Goal: Find specific page/section: Find specific page/section

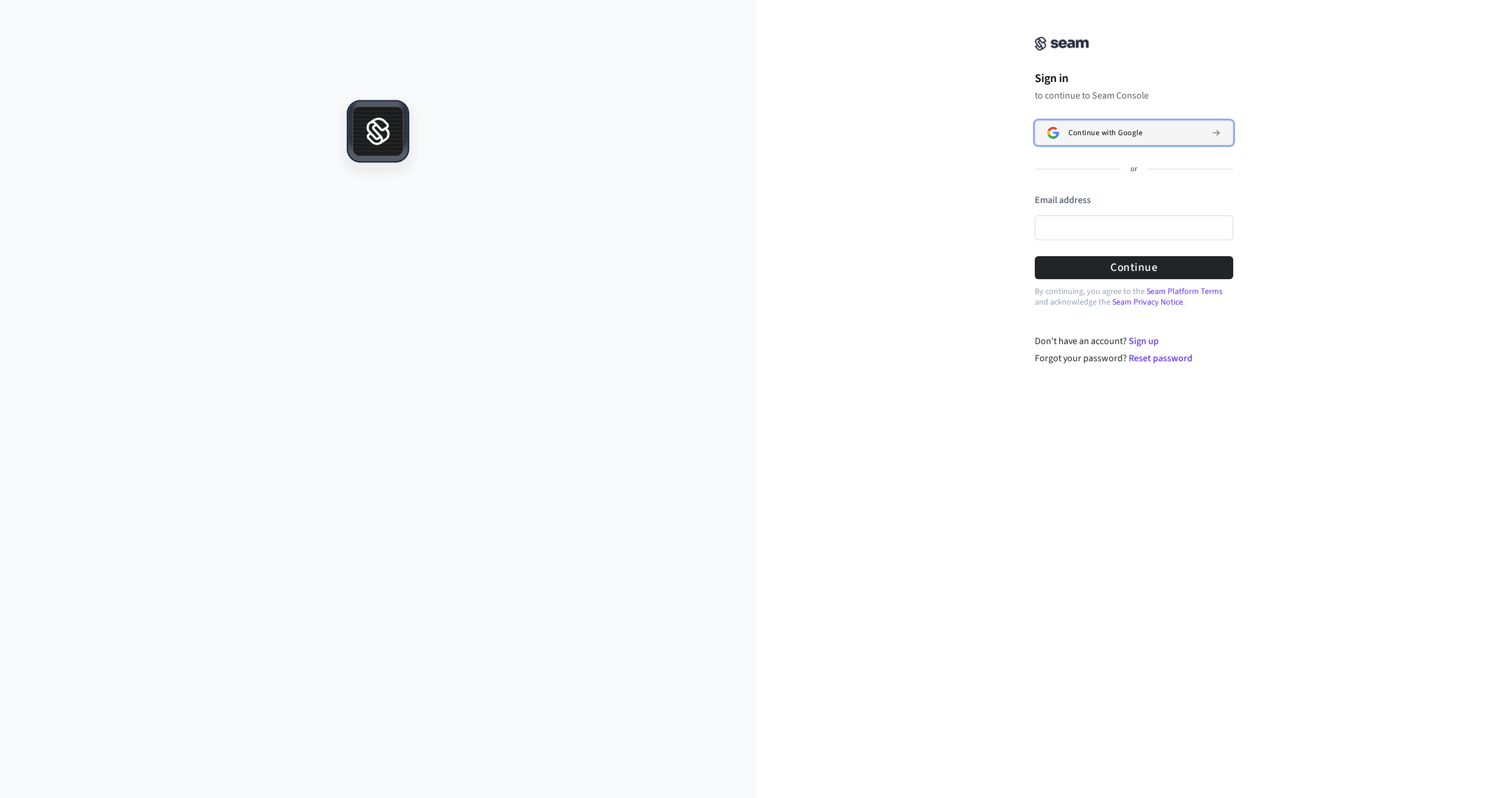
click at [1060, 129] on button "Continue with Google" at bounding box center [1134, 133] width 198 height 25
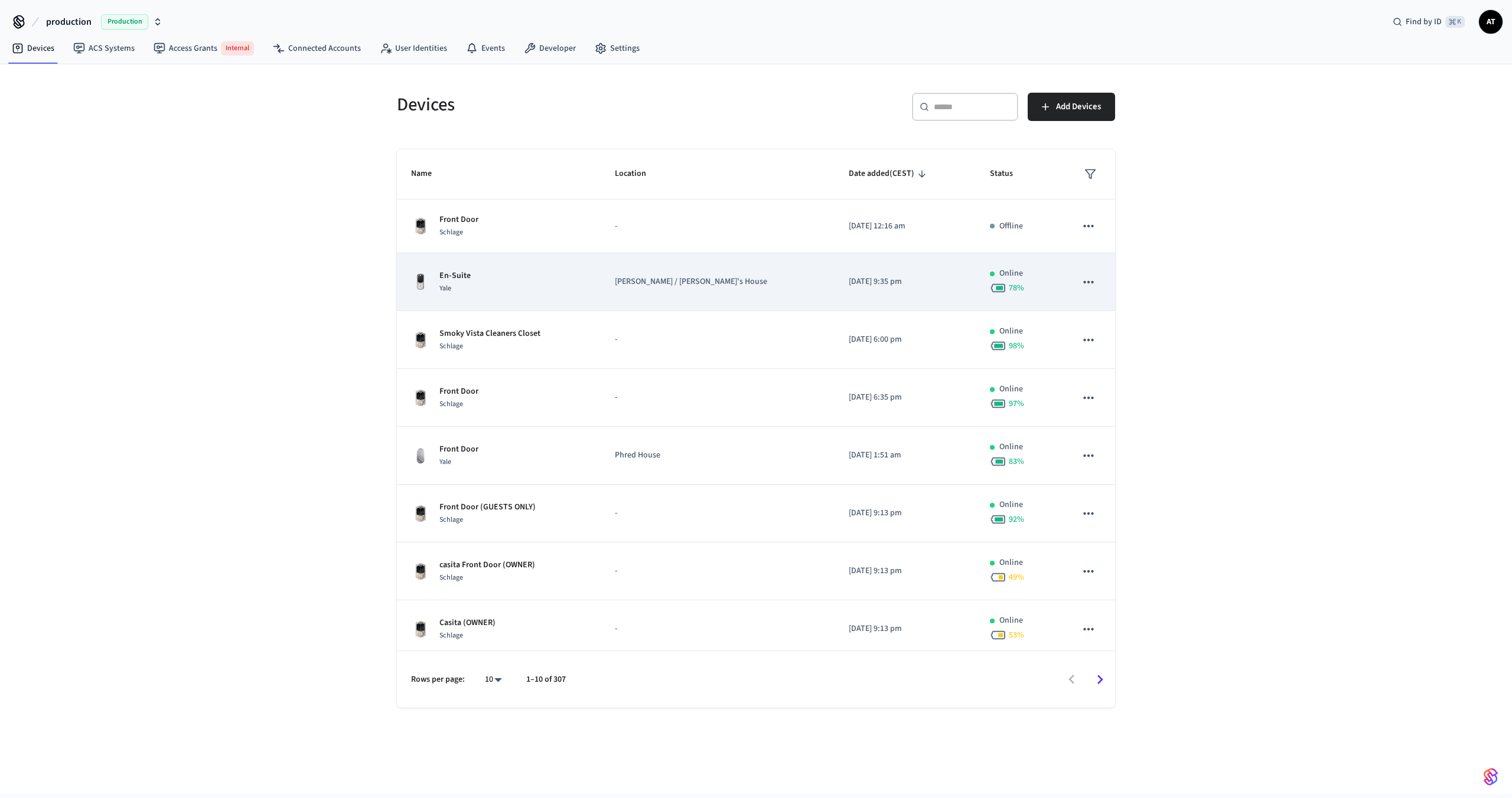
click at [558, 271] on div "En-Suite Yale" at bounding box center [499, 282] width 176 height 25
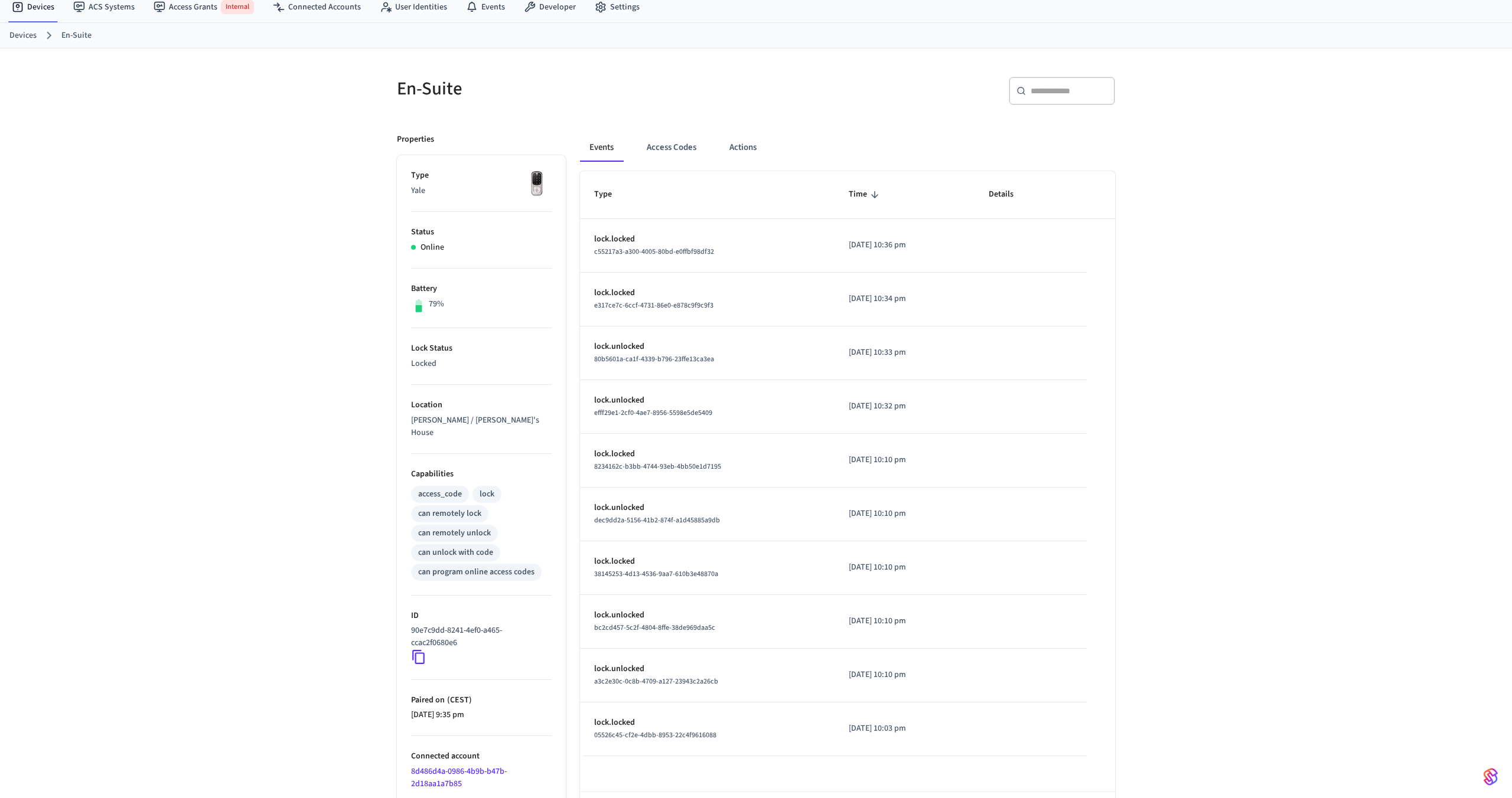
scroll to position [80, 0]
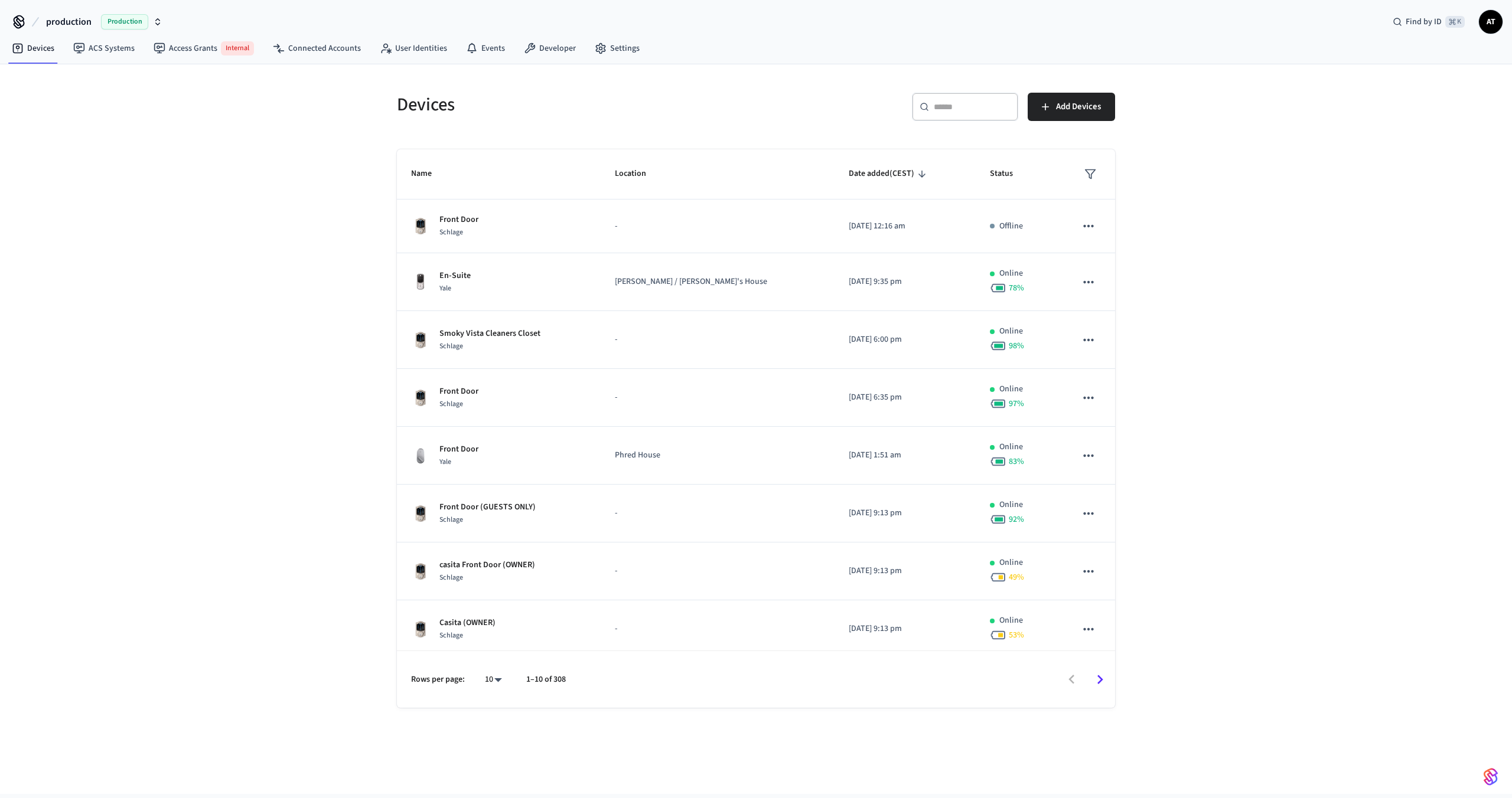
click at [114, 23] on span "Production" at bounding box center [125, 22] width 47 height 16
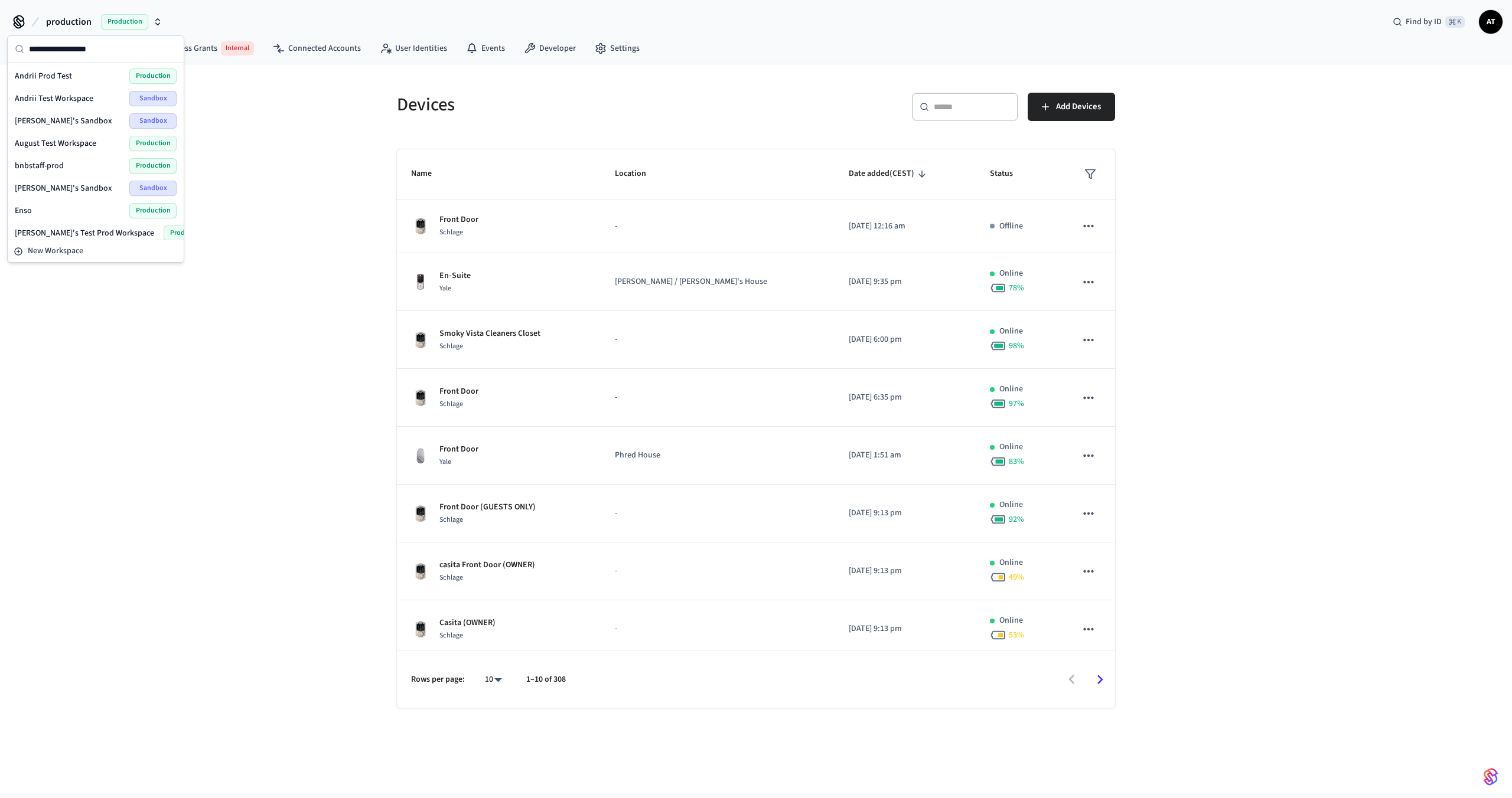
click at [82, 138] on span "August Test Workspace" at bounding box center [55, 144] width 82 height 12
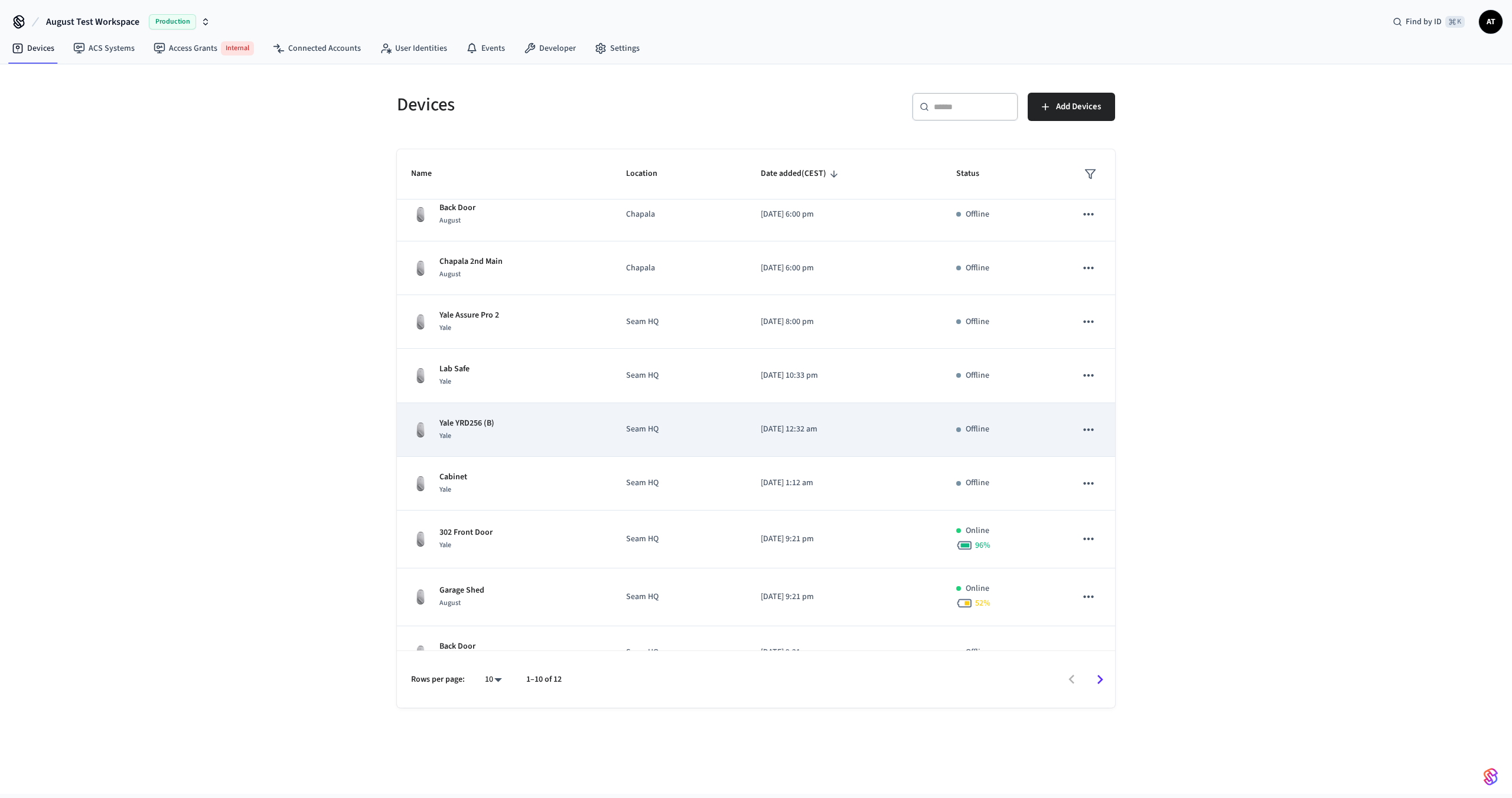
scroll to position [66, 0]
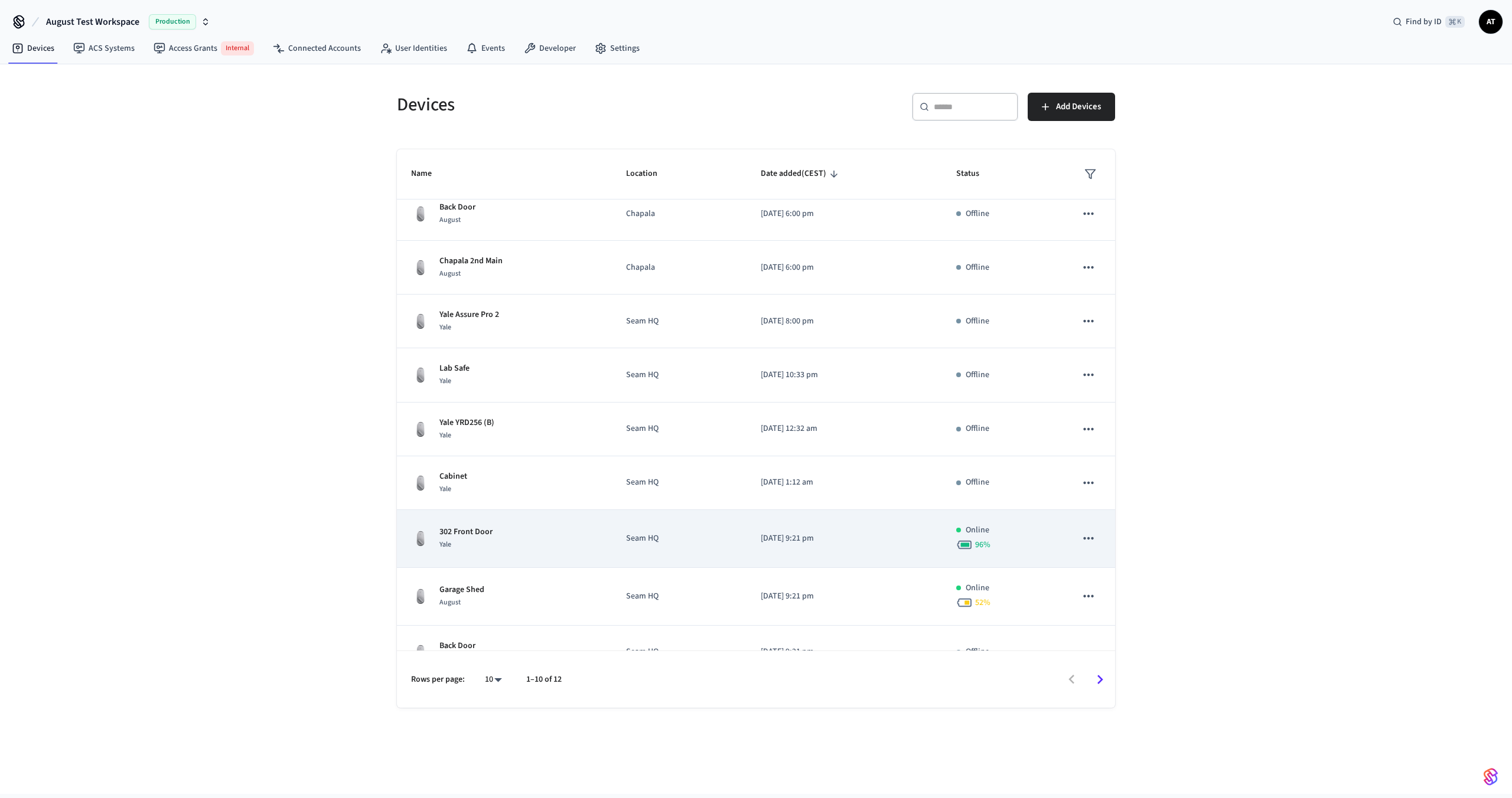
click at [529, 540] on div "302 Front Door Yale" at bounding box center [505, 538] width 187 height 25
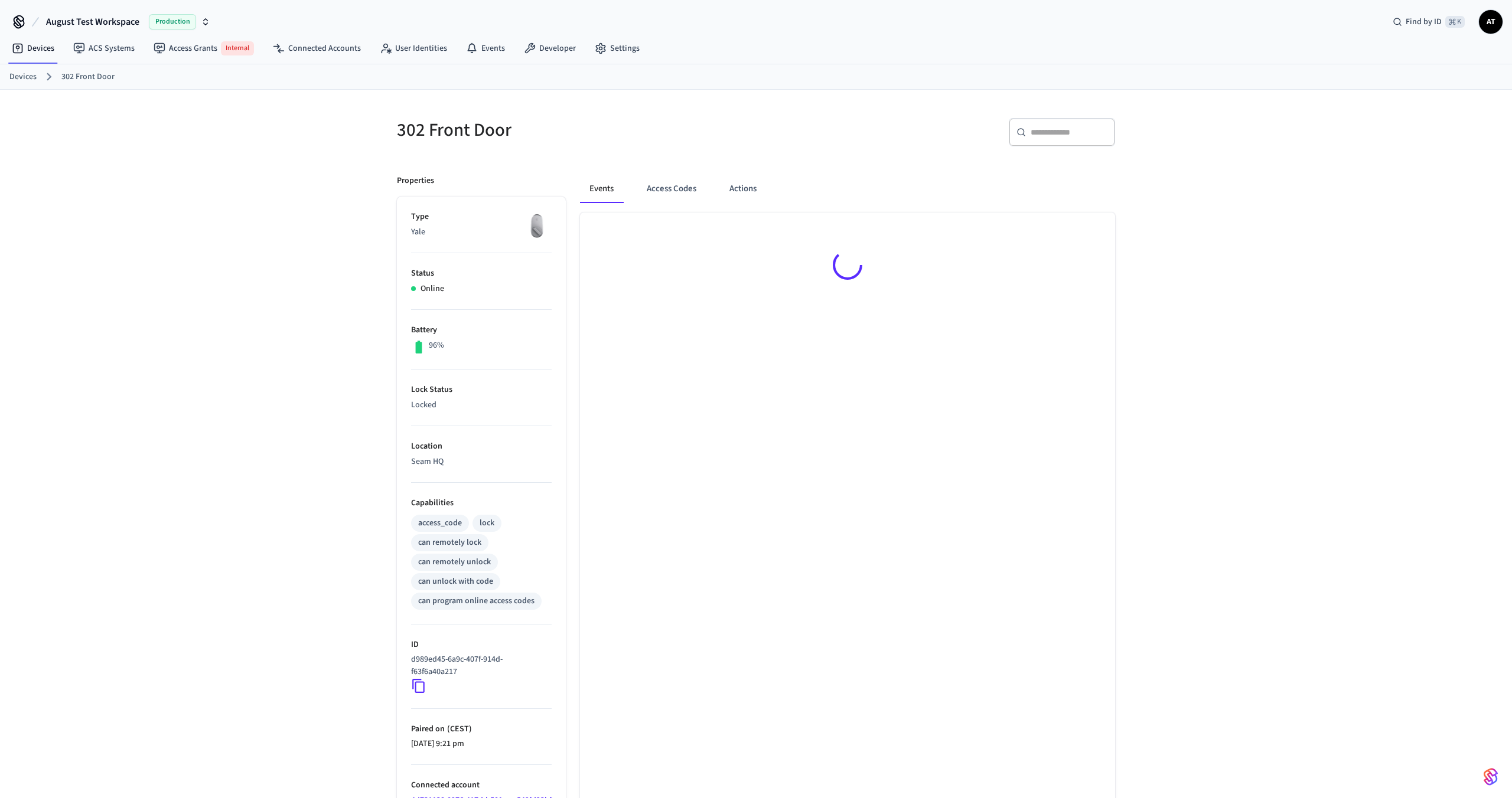
scroll to position [80, 0]
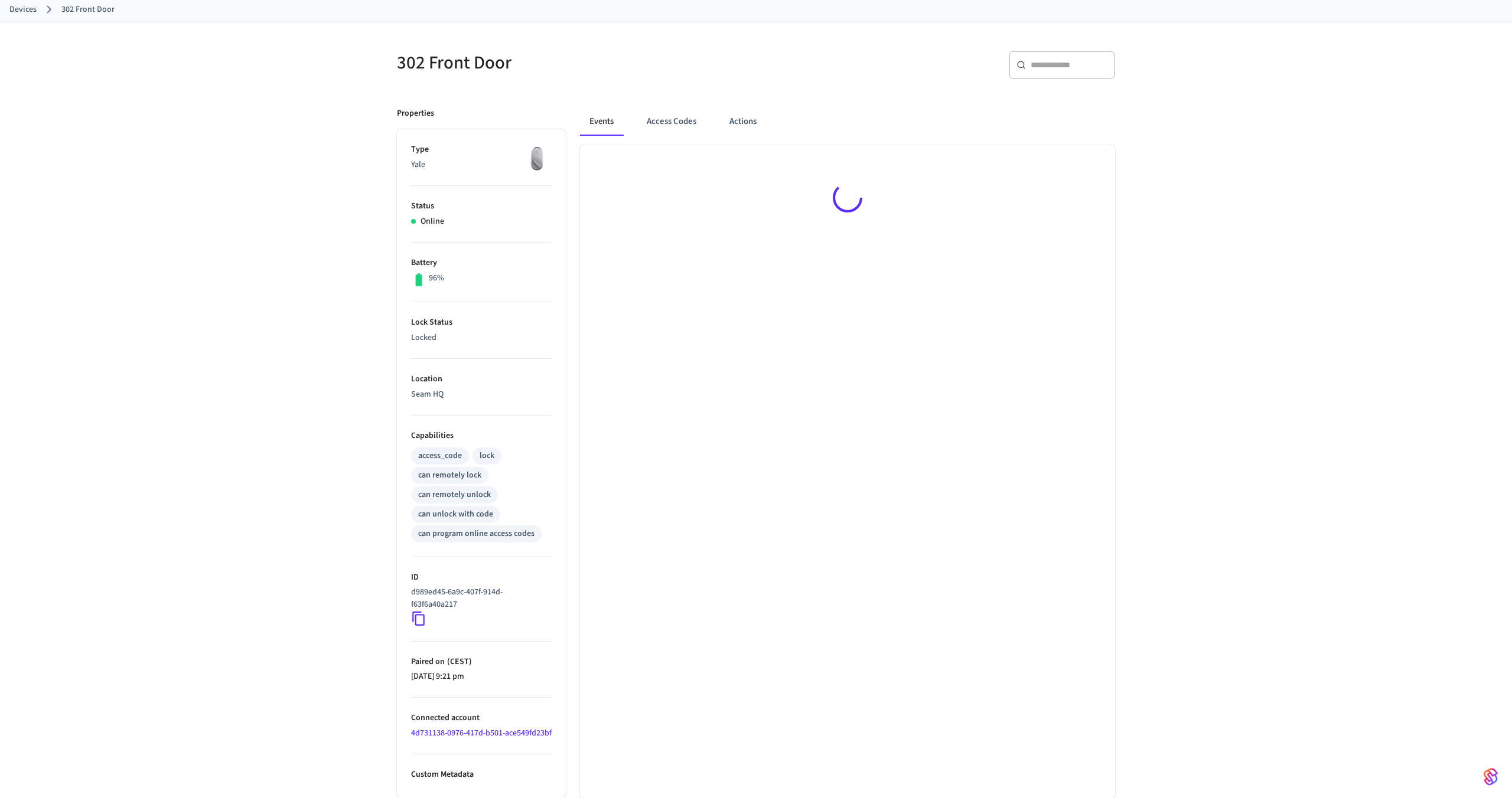
click at [425, 772] on p "Custom Metadata" at bounding box center [481, 775] width 140 height 12
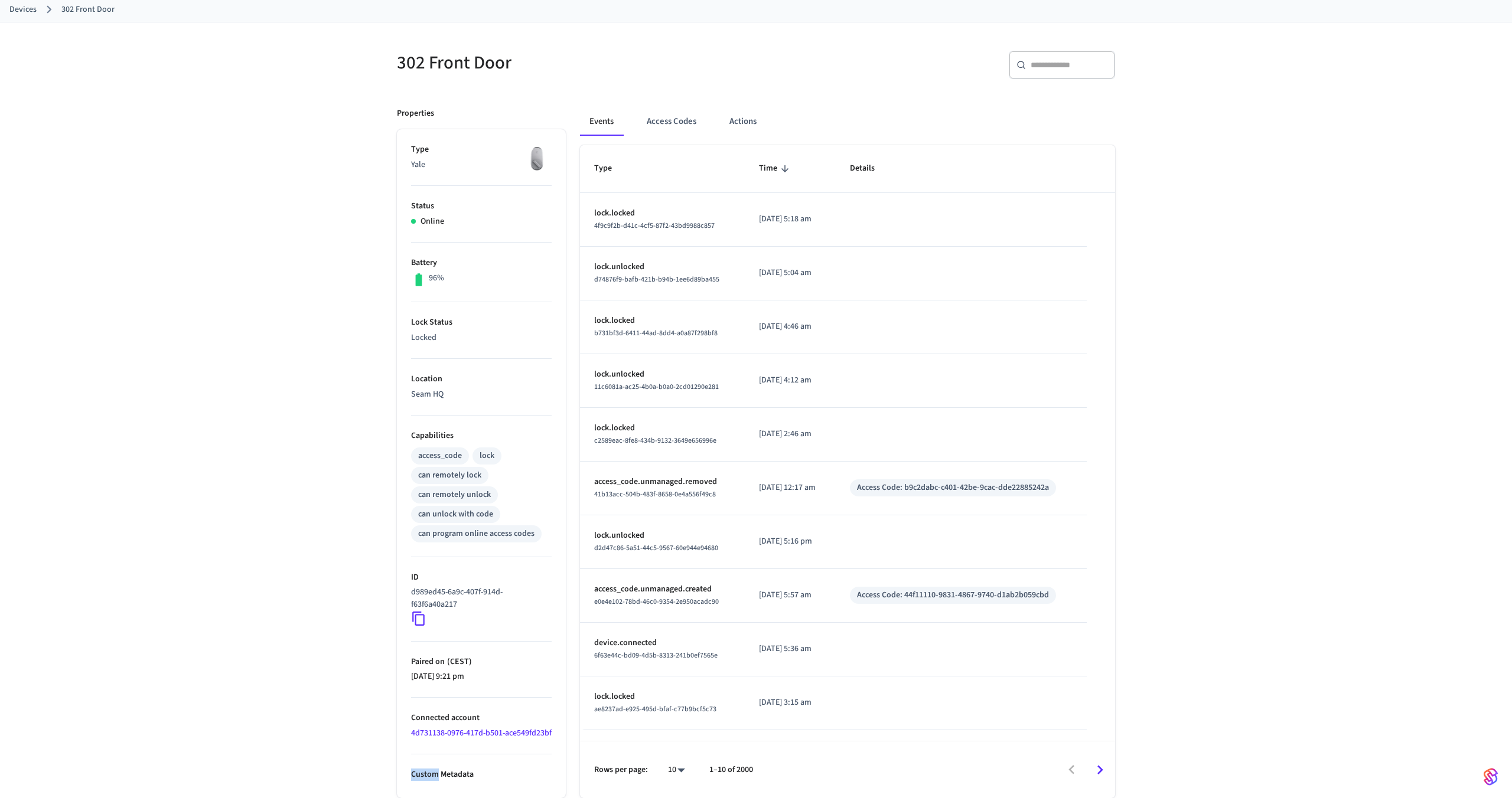
click at [425, 772] on p "Custom Metadata" at bounding box center [481, 775] width 140 height 12
click at [507, 712] on p "Connected account" at bounding box center [481, 718] width 140 height 12
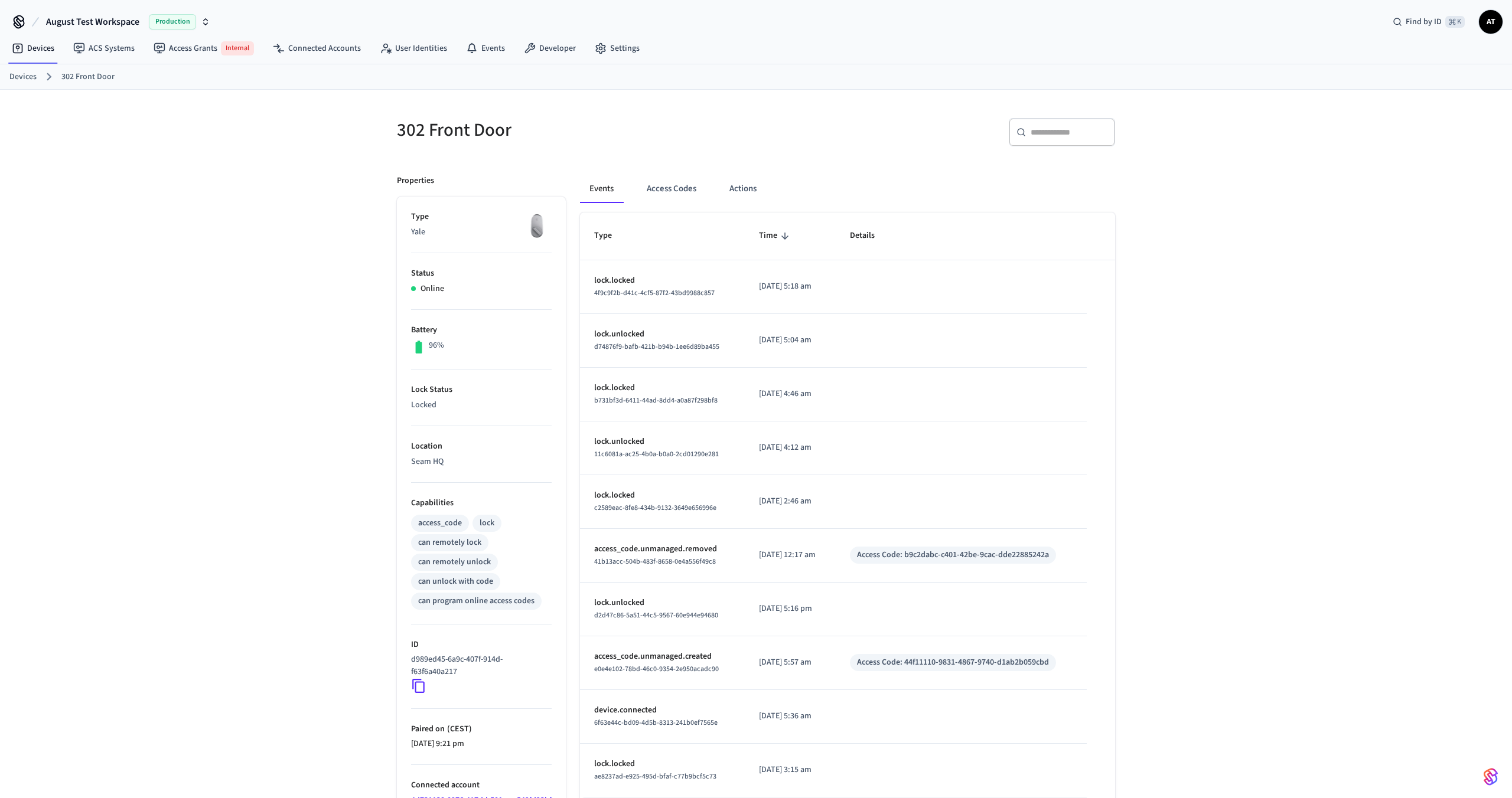
click at [20, 78] on link "Devices" at bounding box center [23, 77] width 27 height 12
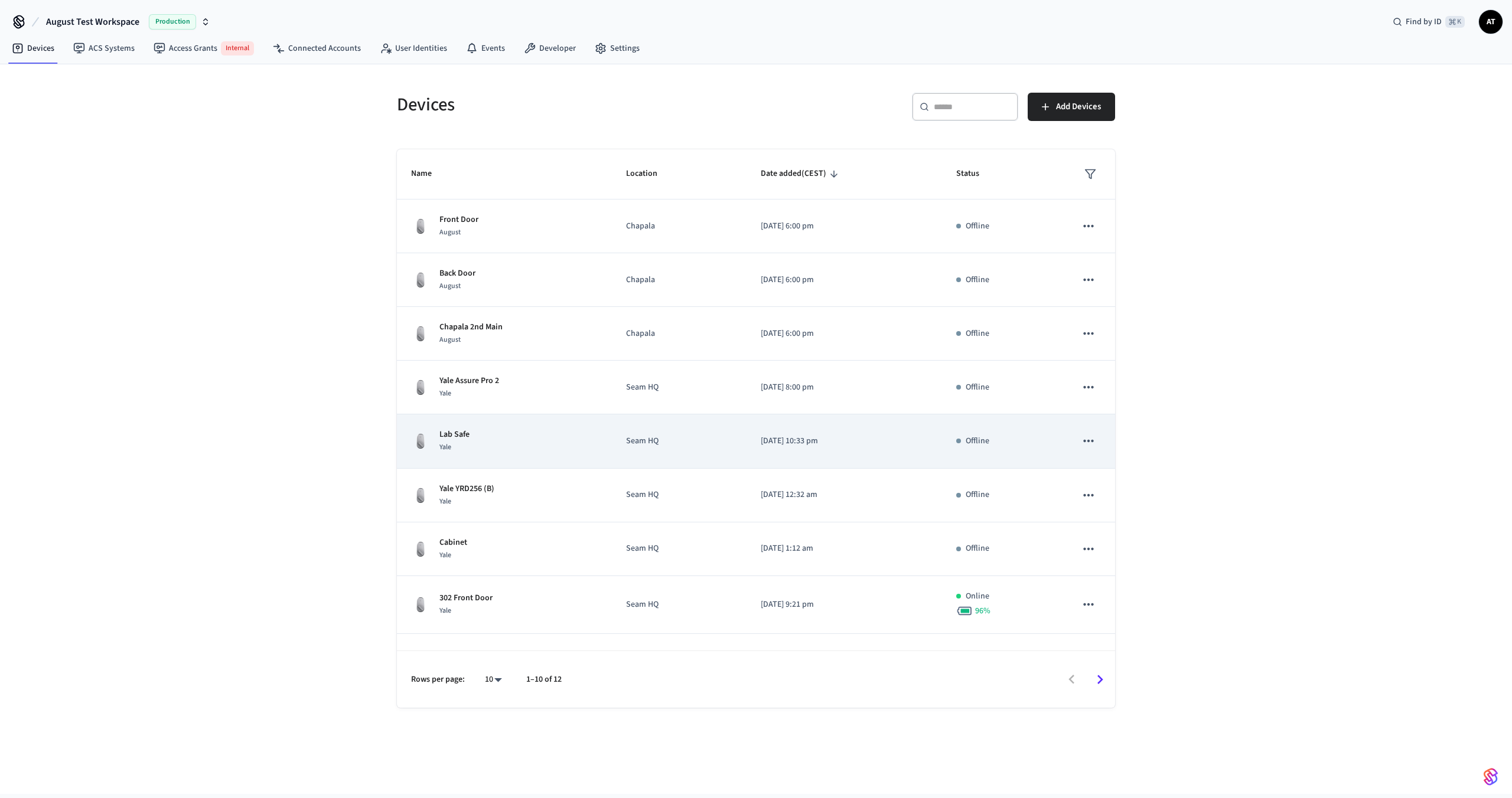
scroll to position [95, 0]
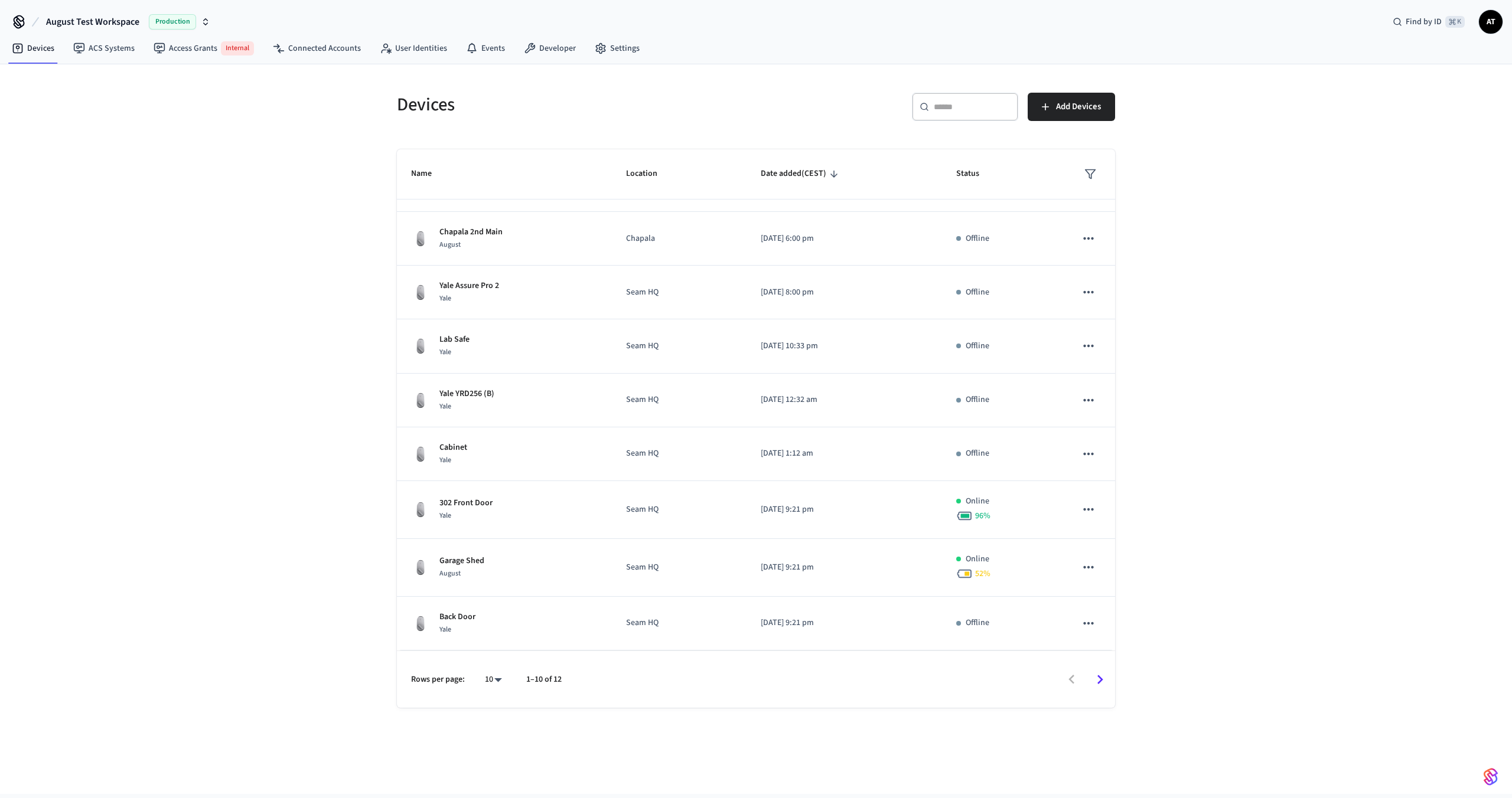
click at [71, 20] on span "August Test Workspace" at bounding box center [93, 22] width 93 height 14
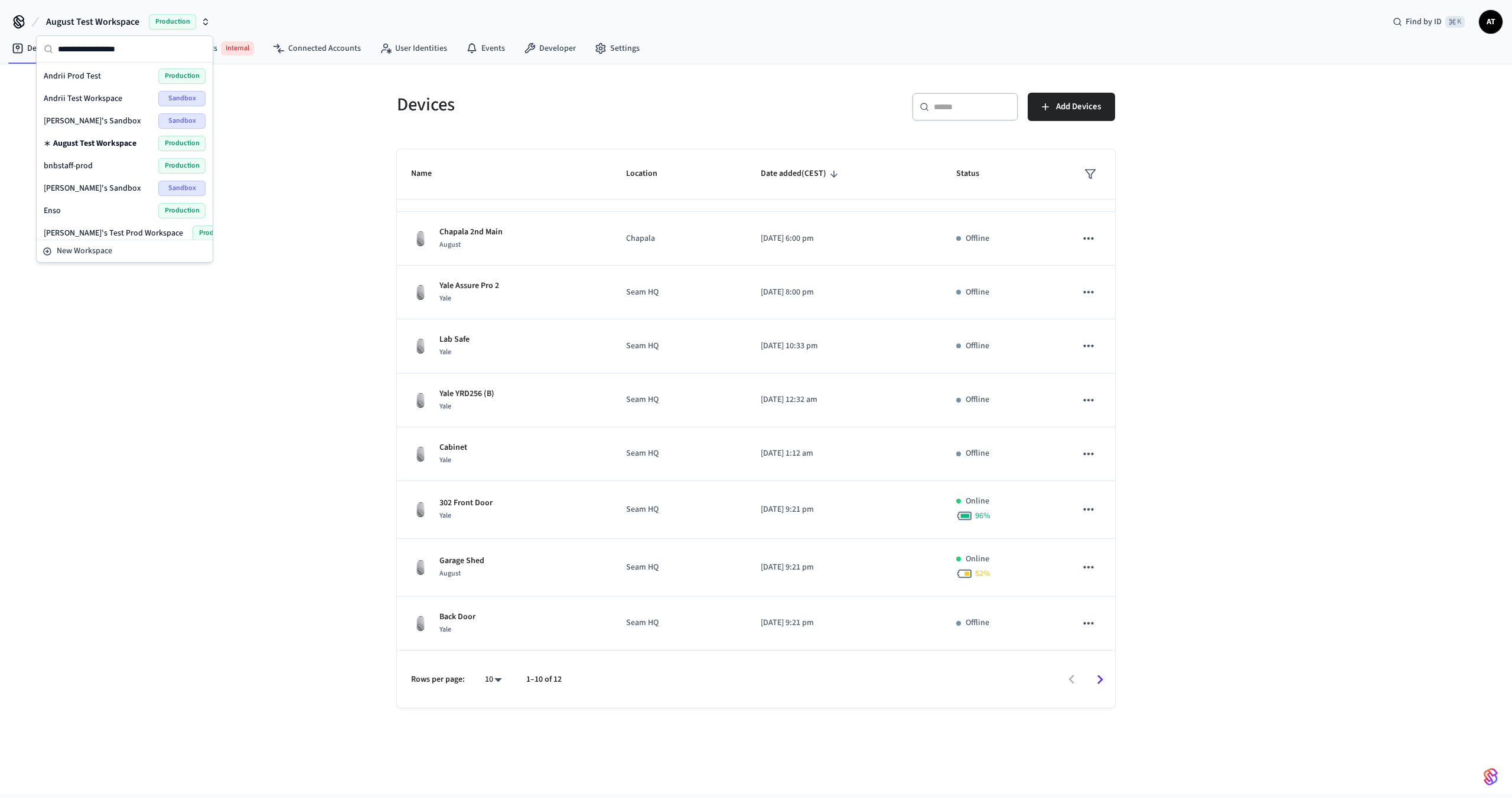
click at [102, 211] on div "Enso Production" at bounding box center [125, 211] width 162 height 16
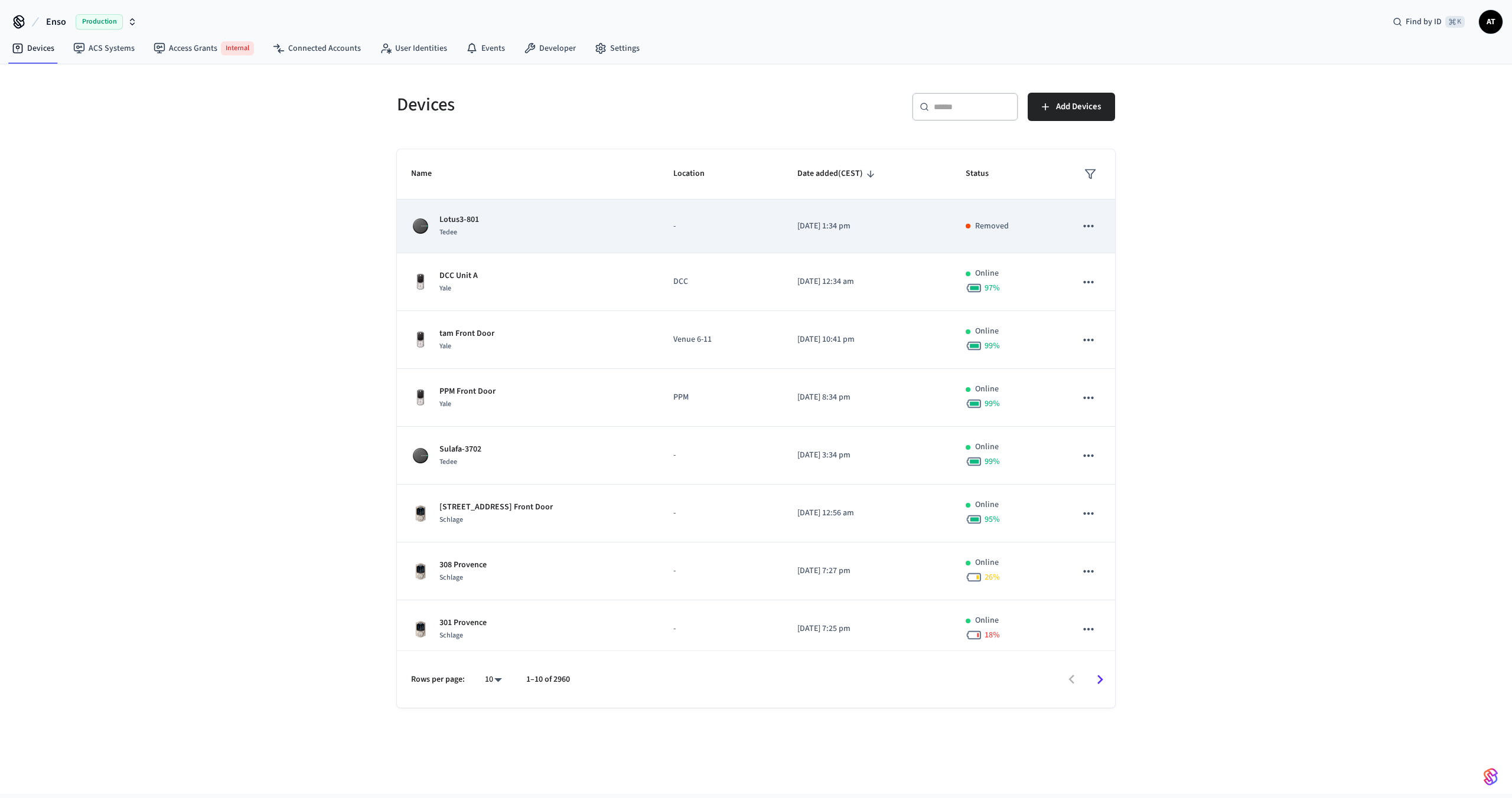
click at [503, 241] on td "Lotus3-801 Tedee" at bounding box center [528, 226] width 262 height 54
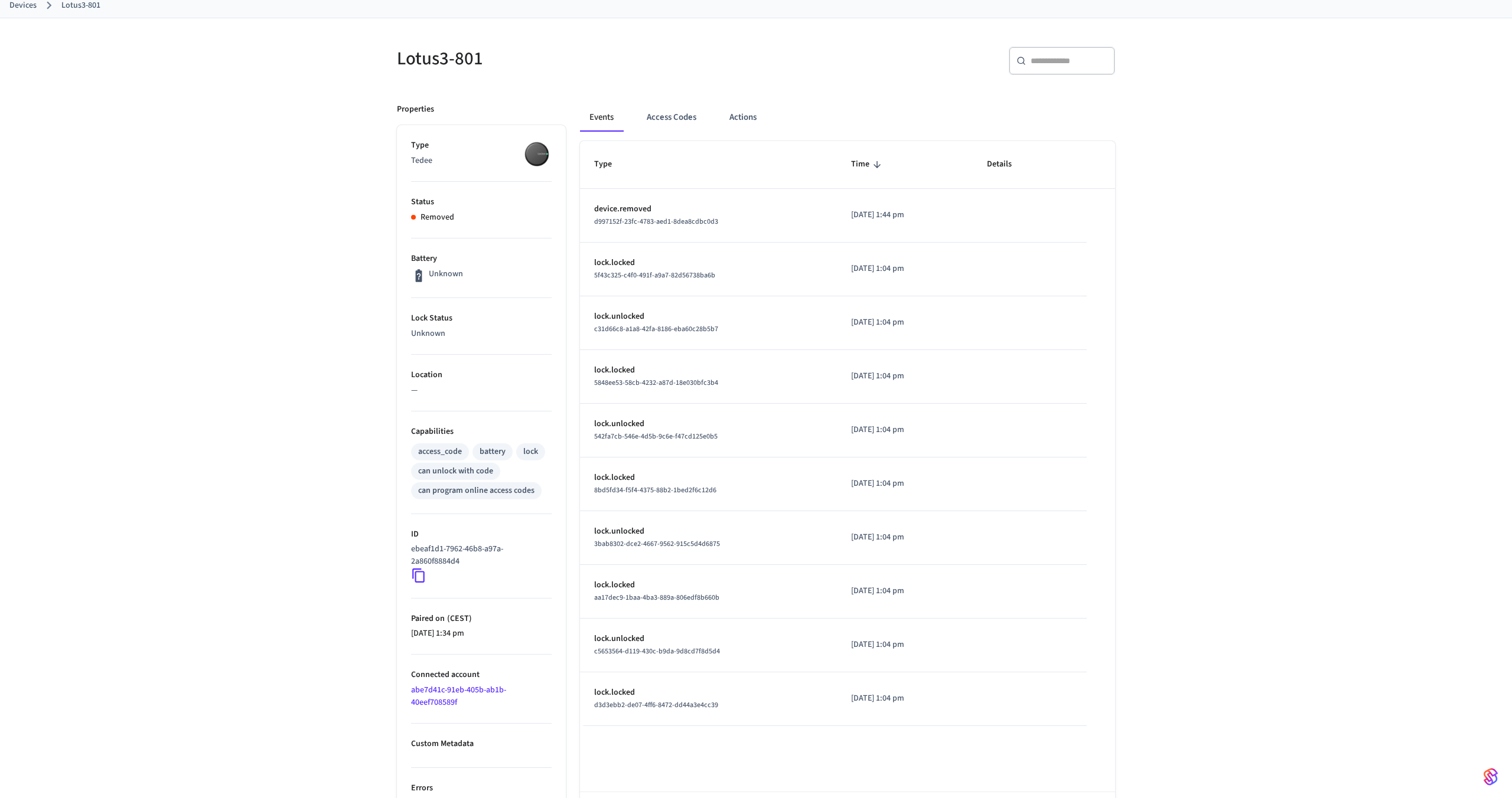
scroll to position [122, 0]
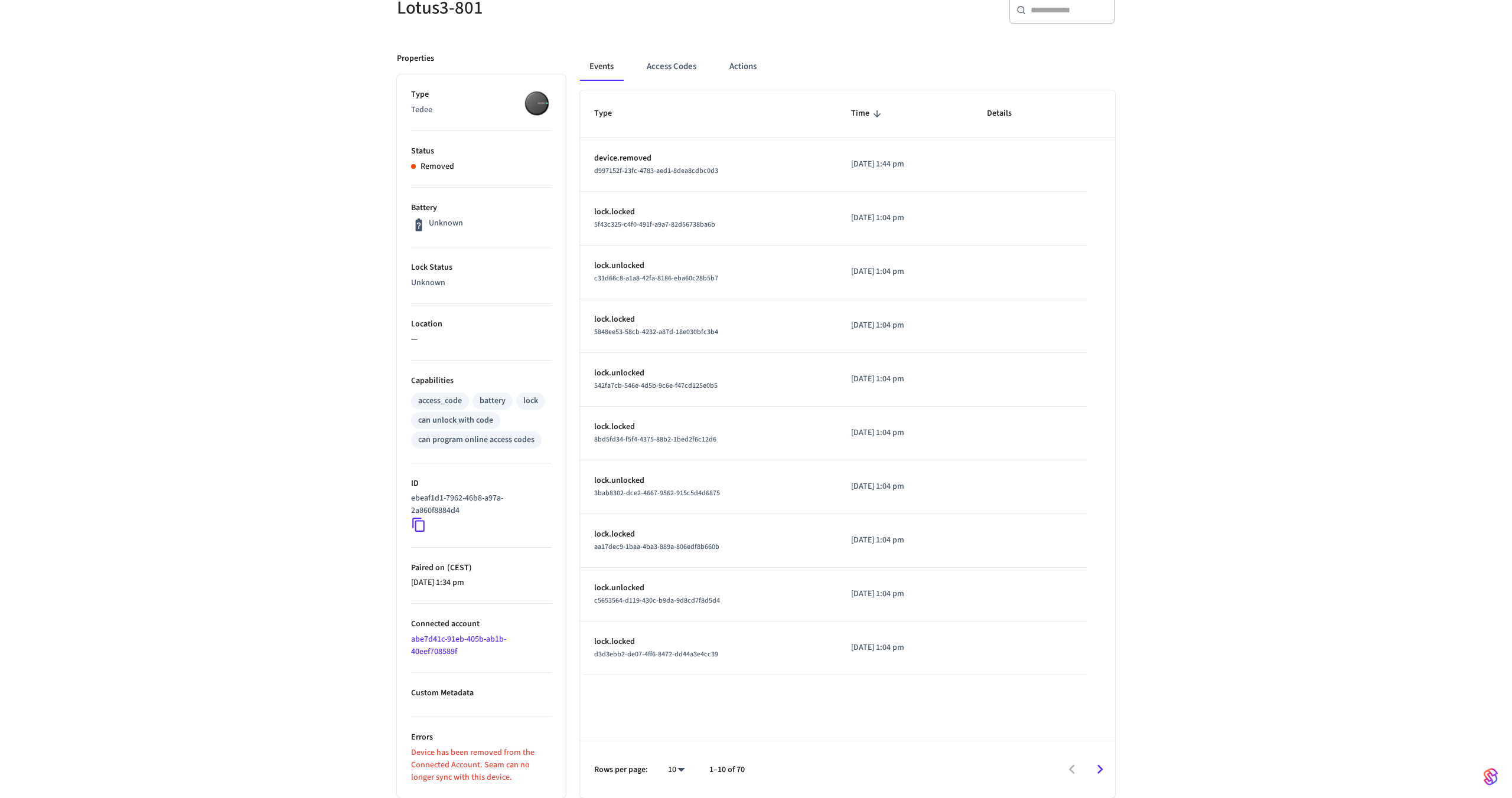
click at [424, 695] on p "Custom Metadata" at bounding box center [481, 693] width 140 height 12
